Goal: Check status: Check status

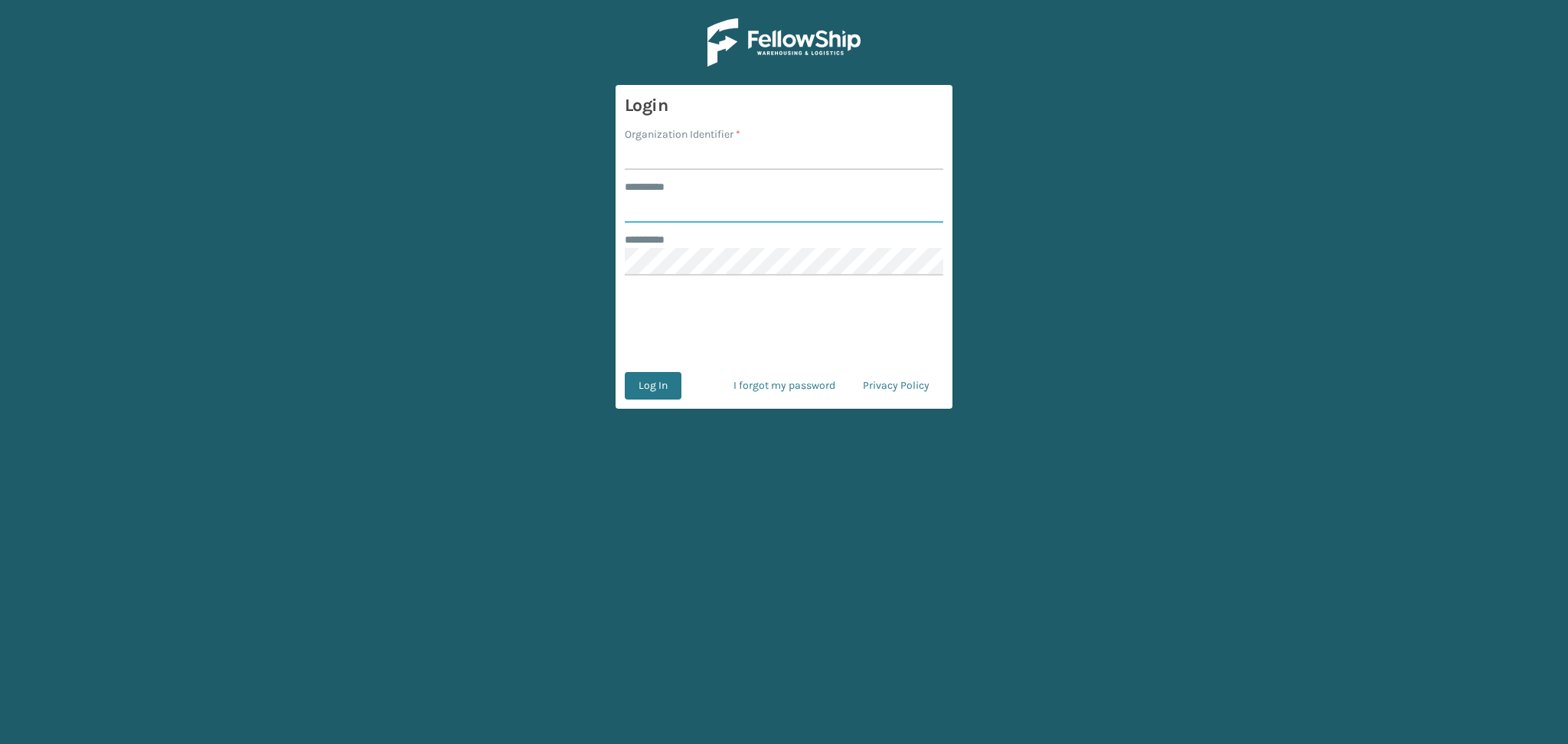
type input "******"
click at [731, 166] on input "Organization Identifier *" at bounding box center [784, 157] width 318 height 28
type input "LifeStyle"
click at [656, 381] on button "Log In" at bounding box center [652, 386] width 57 height 28
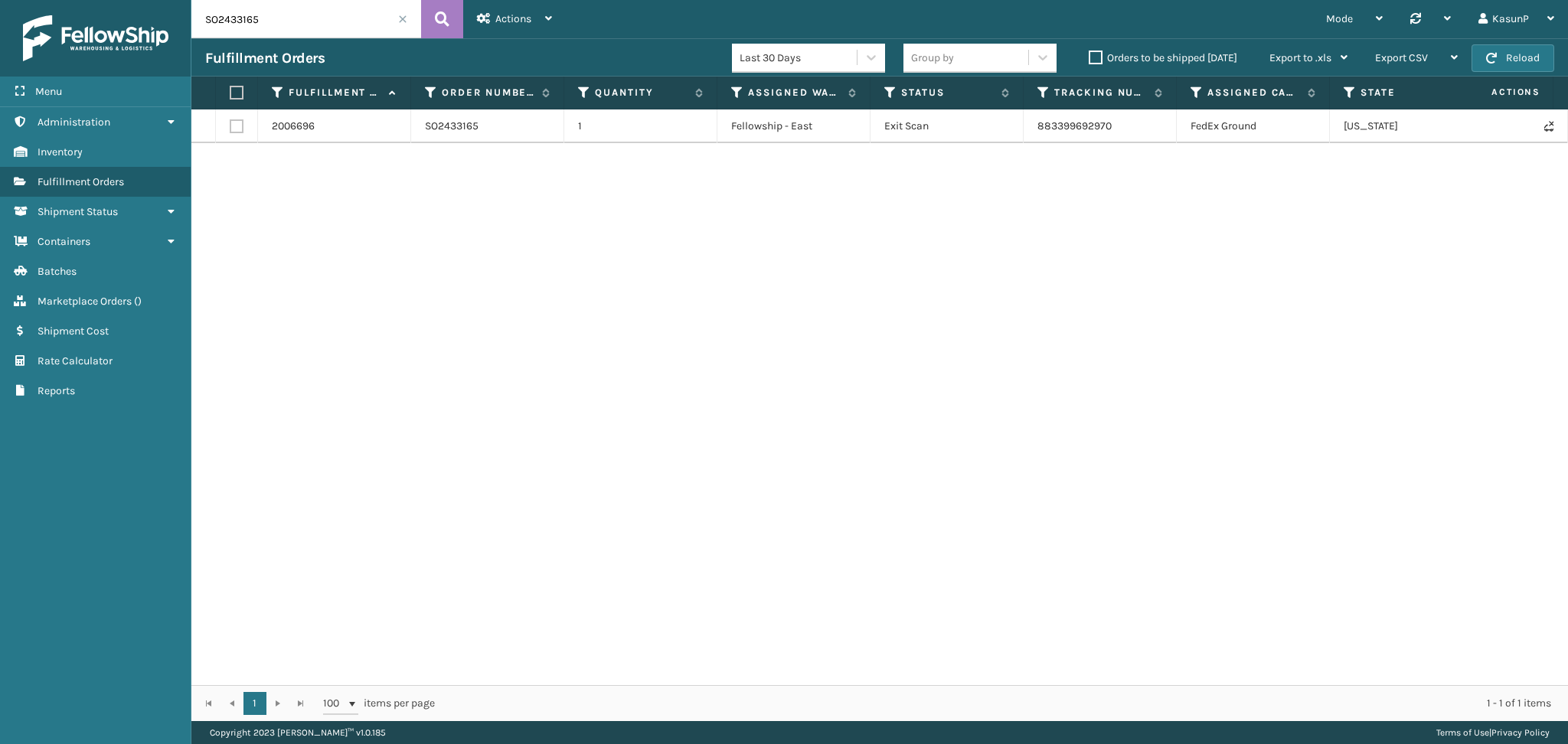
click at [245, 29] on input "SO2433165" at bounding box center [306, 19] width 230 height 39
paste input "5387"
type input "SO2435387"
click at [447, 24] on icon at bounding box center [442, 19] width 15 height 23
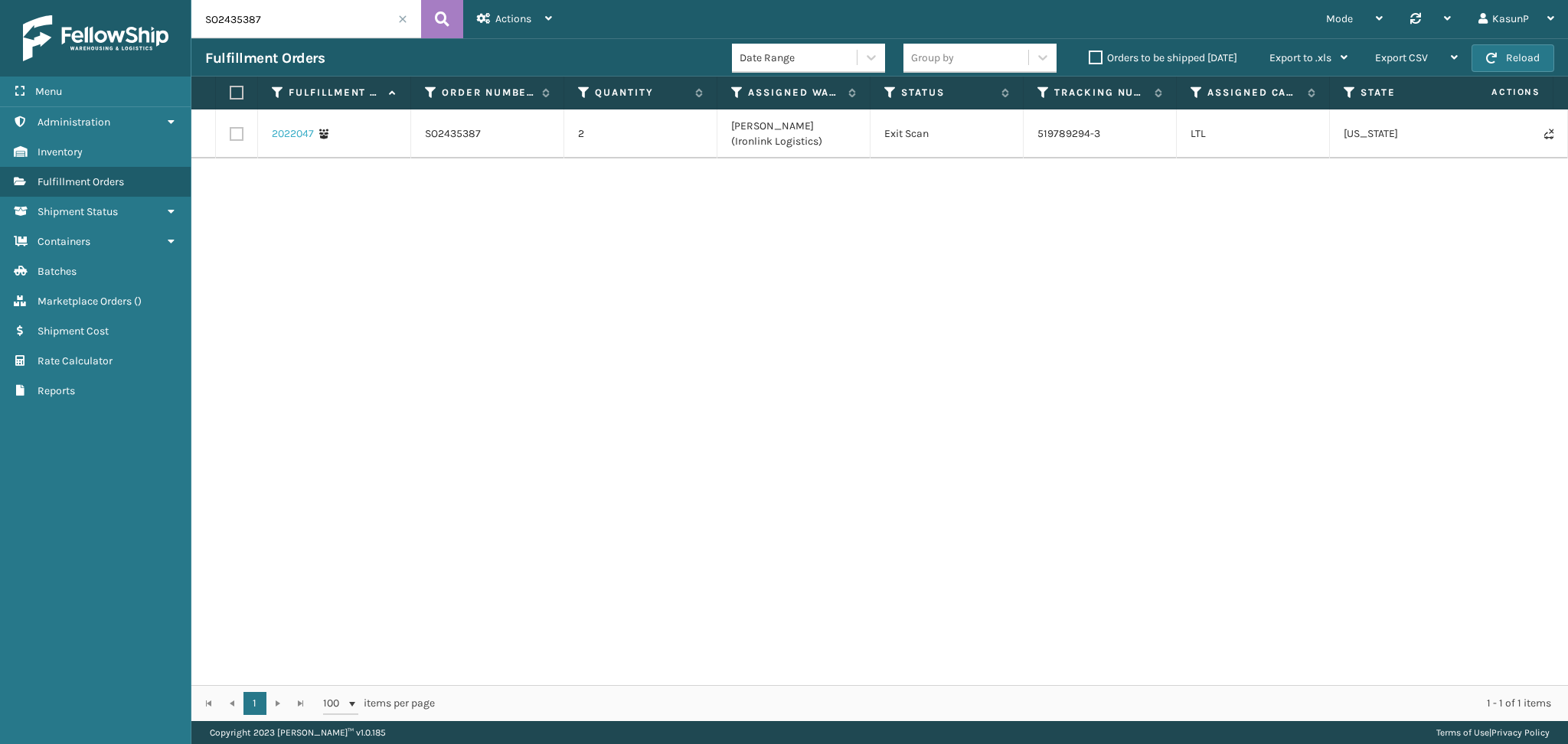
click at [280, 130] on link "2022047" at bounding box center [292, 134] width 42 height 16
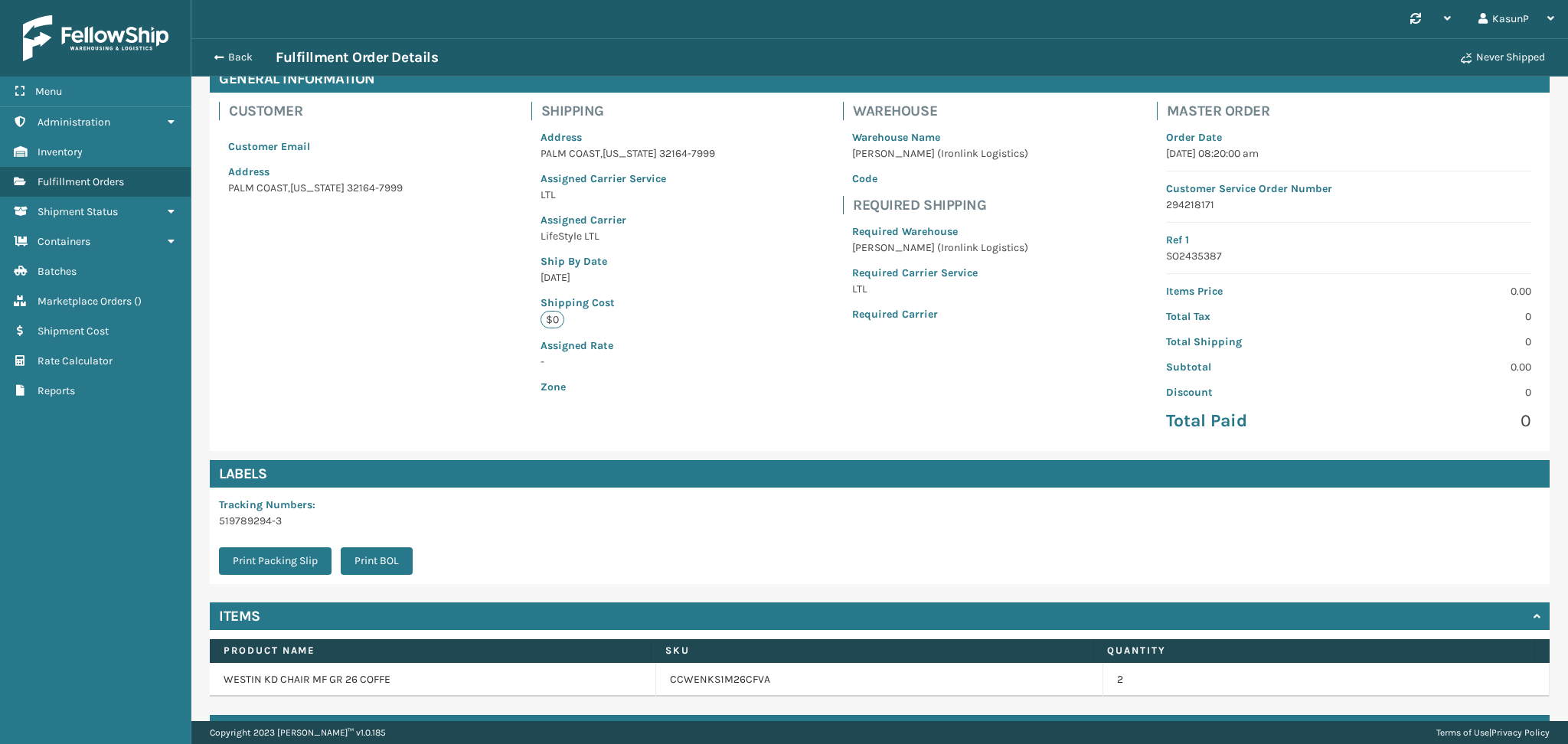
scroll to position [121, 0]
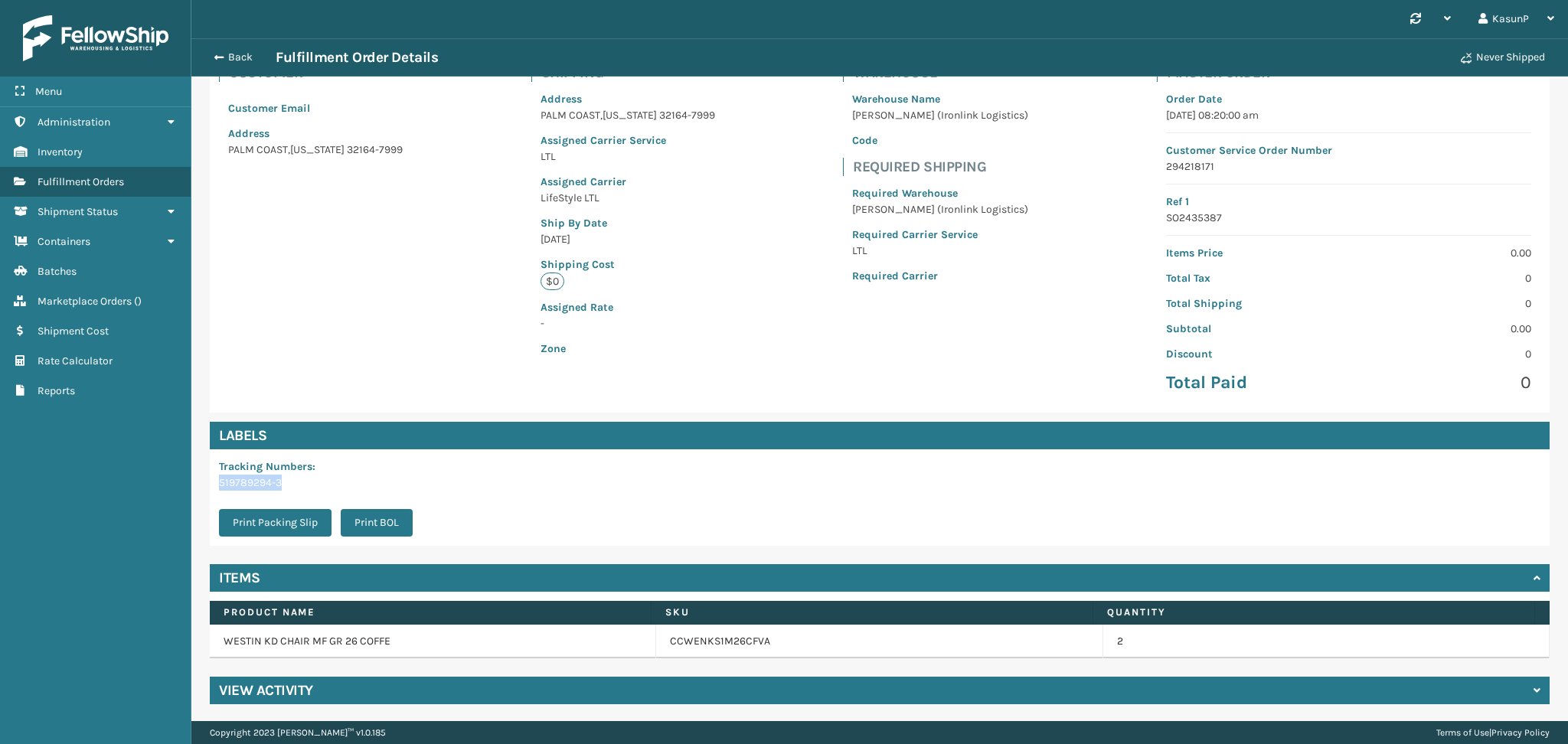
drag, startPoint x: 285, startPoint y: 482, endPoint x: 211, endPoint y: 488, distance: 74.2
click at [211, 488] on div "Tracking Numbers : 519789294-3 Print Packing Slip Print BOL" at bounding box center [321, 498] width 222 height 97
click at [247, 482] on p "519789294-3" at bounding box center [320, 482] width 203 height 16
drag, startPoint x: 280, startPoint y: 482, endPoint x: 217, endPoint y: 482, distance: 63.0
click at [217, 482] on div "Tracking Numbers : 519789294-3 Print Packing Slip Print BOL" at bounding box center [321, 498] width 222 height 97
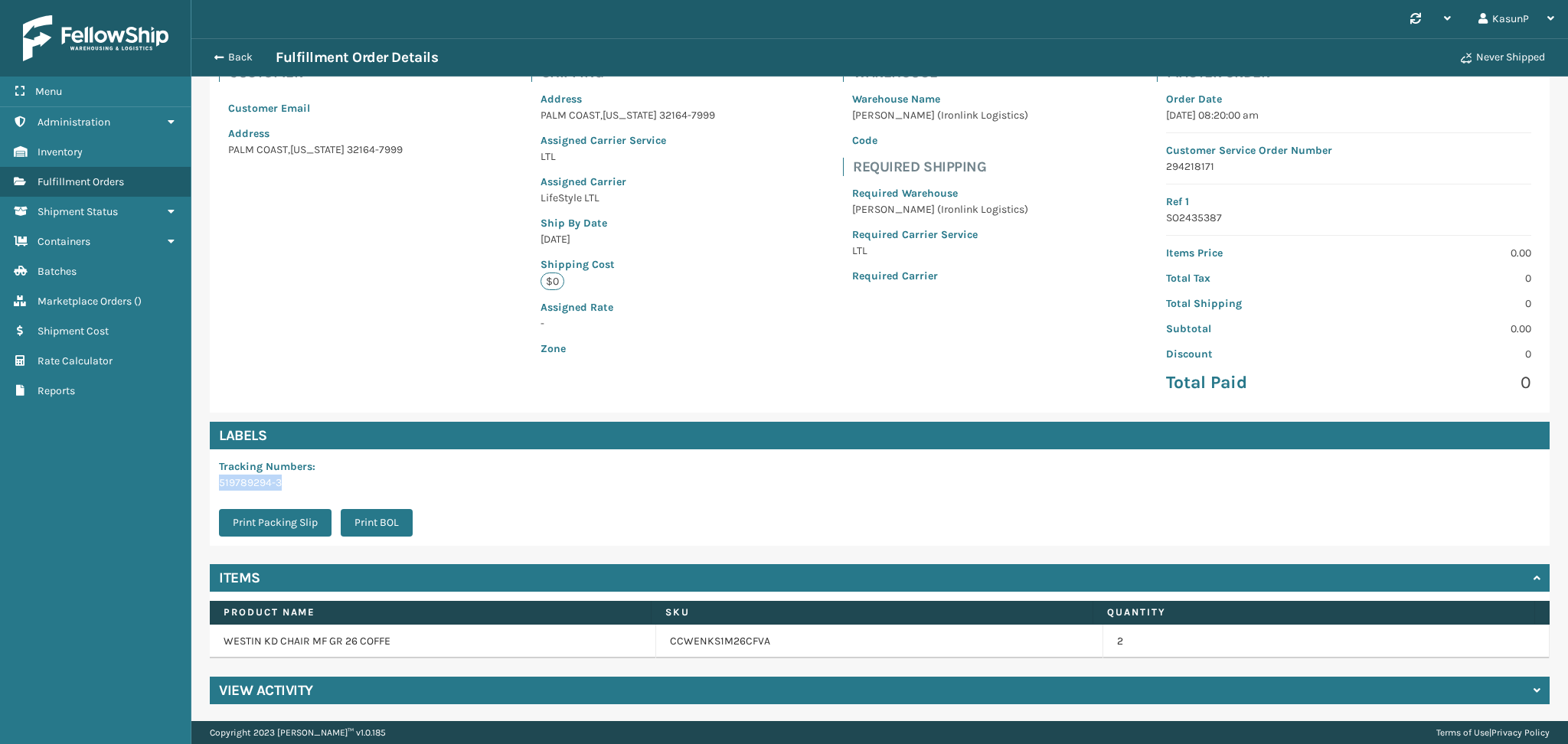
copy p "519789294-3"
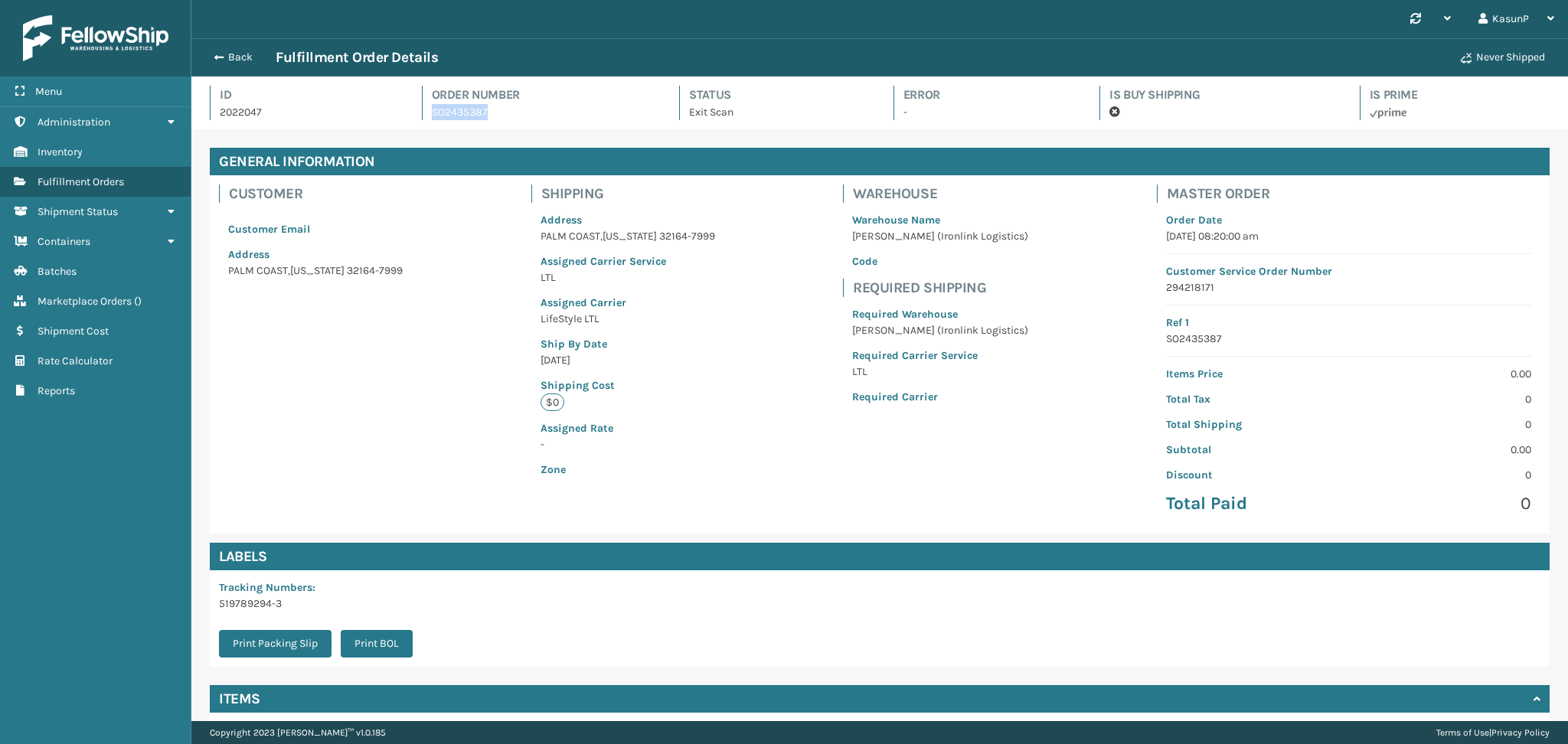
drag, startPoint x: 486, startPoint y: 112, endPoint x: 423, endPoint y: 112, distance: 63.0
click at [423, 112] on div "Order Number SO2435387" at bounding box center [537, 103] width 231 height 34
copy link "SO2435387"
drag, startPoint x: 286, startPoint y: 607, endPoint x: 214, endPoint y: 606, distance: 72.0
click at [214, 606] on div "Tracking Numbers : 519789294-3 Print Packing Slip Print BOL" at bounding box center [321, 618] width 222 height 97
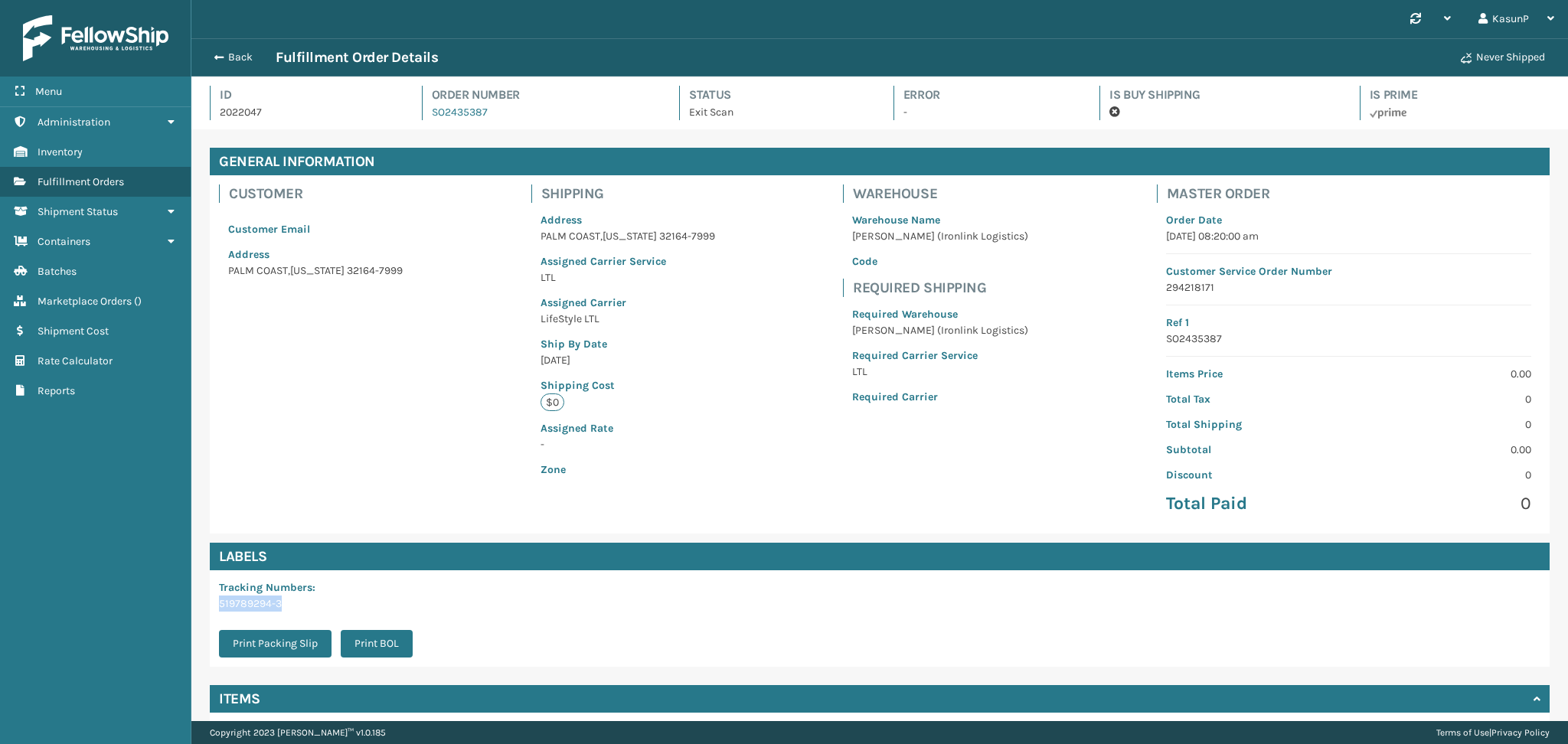
copy p "519789294-3"
